Goal: Task Accomplishment & Management: Complete application form

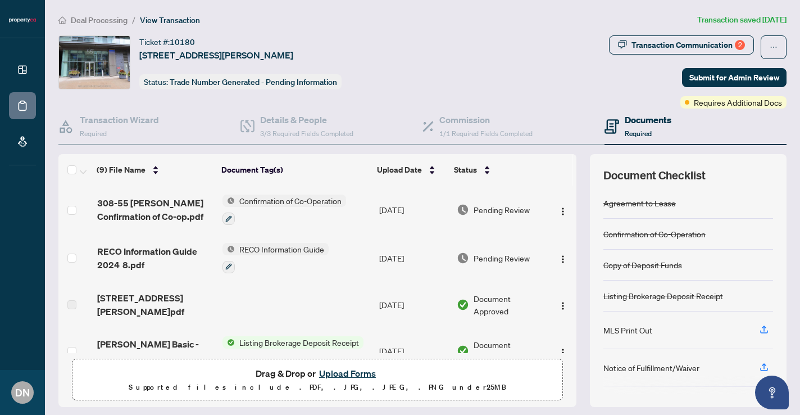
click at [479, 214] on td "Pending Review" at bounding box center [500, 209] width 97 height 48
click at [733, 81] on span "Submit for Admin Review" at bounding box center [734, 78] width 90 height 18
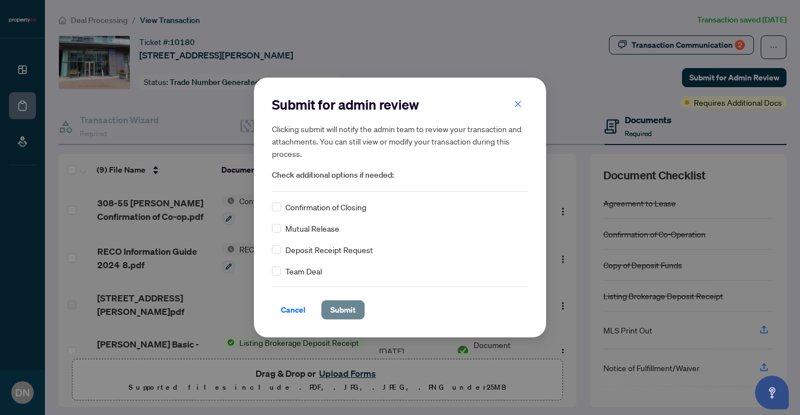
click at [338, 310] on span "Submit" at bounding box center [342, 310] width 25 height 18
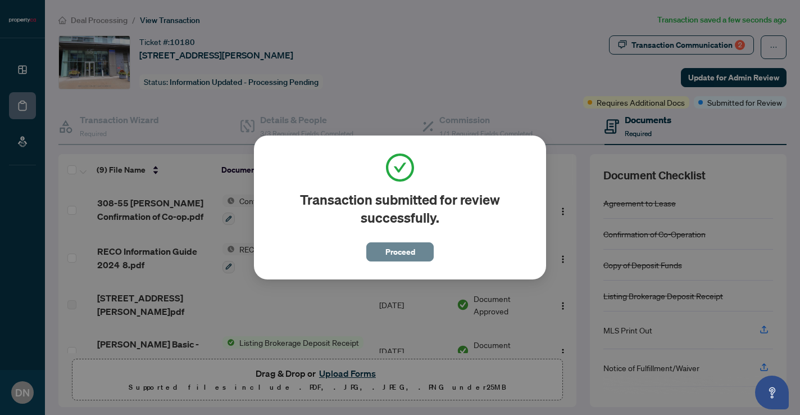
click at [406, 258] on span "Proceed" at bounding box center [400, 252] width 30 height 18
